Goal: Information Seeking & Learning: Learn about a topic

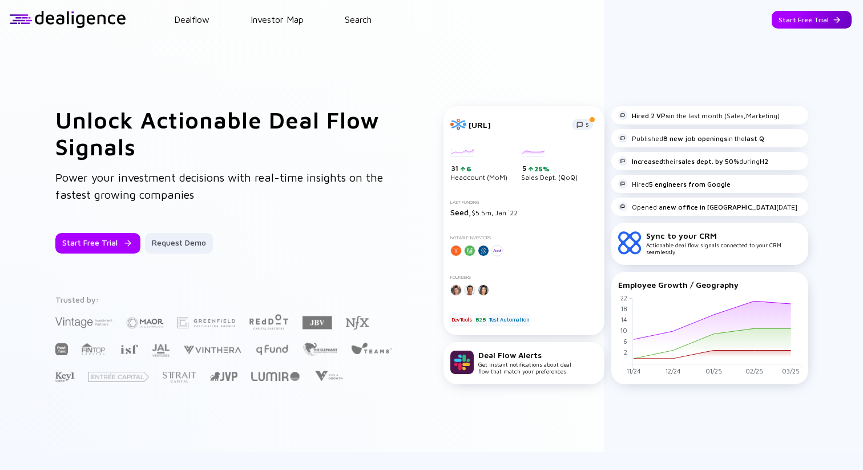
click at [787, 19] on div "Start Free Trial" at bounding box center [812, 20] width 80 height 18
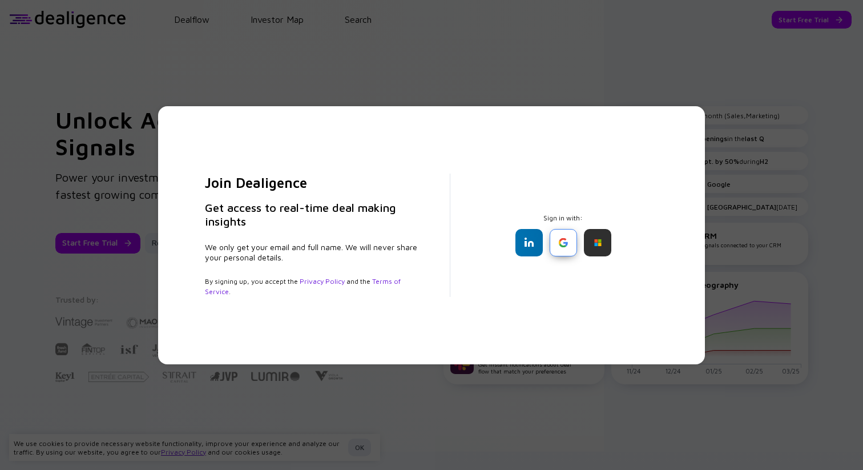
click at [567, 243] on div at bounding box center [563, 242] width 27 height 27
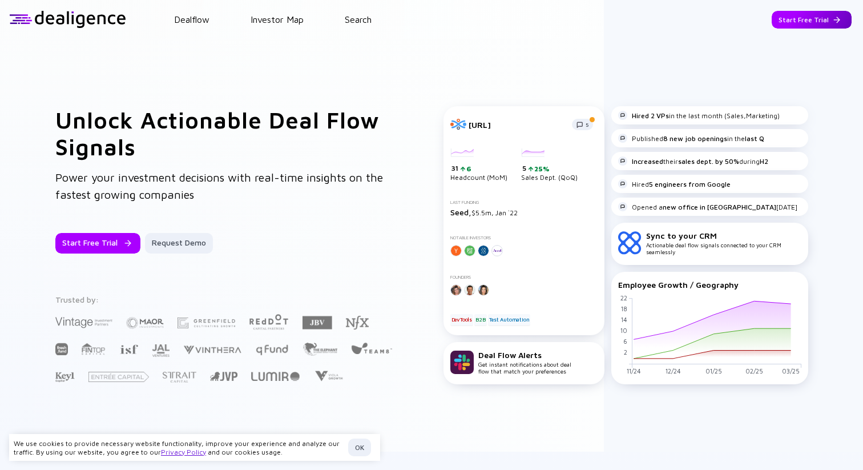
click at [798, 18] on div "Start Free Trial" at bounding box center [812, 20] width 80 height 18
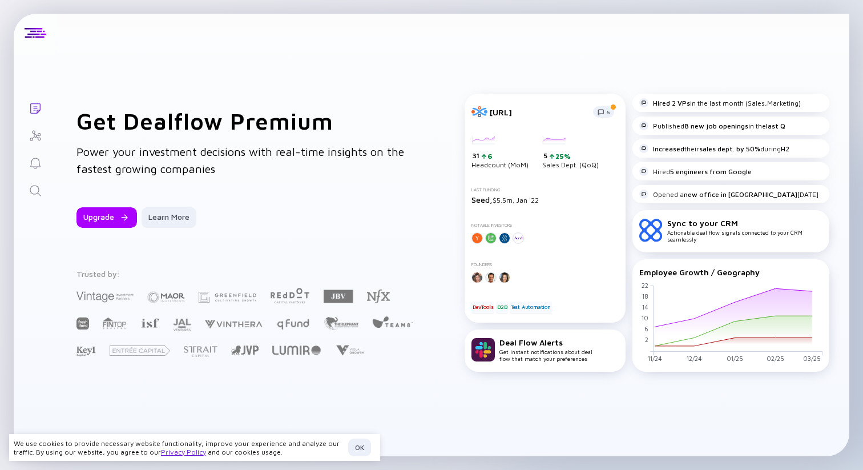
click at [32, 190] on icon "Search" at bounding box center [36, 191] width 14 height 14
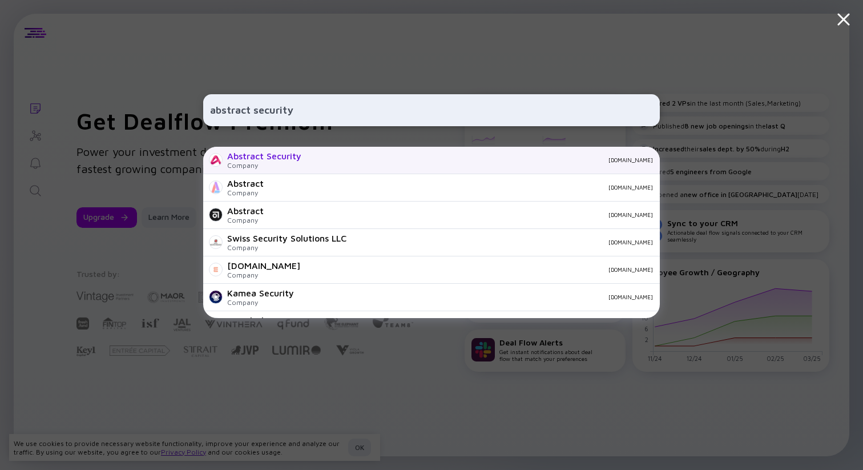
type input "abstract security"
click at [290, 159] on div "Abstract Security" at bounding box center [264, 156] width 74 height 10
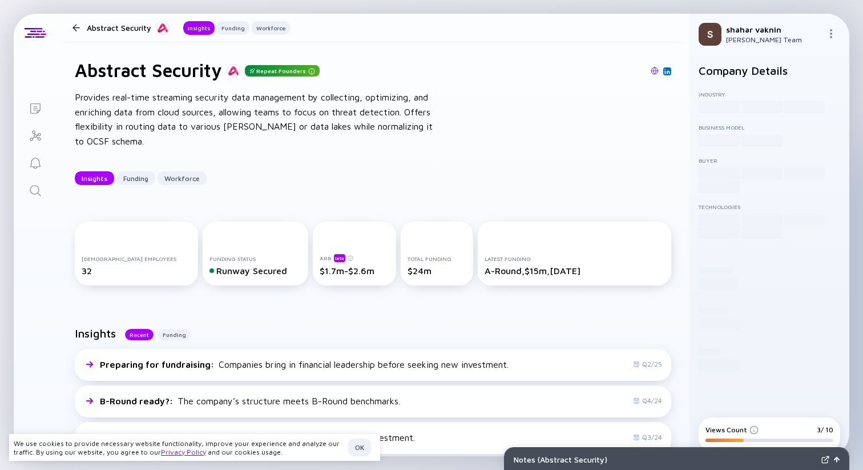
scroll to position [4, 0]
